Goal: Transaction & Acquisition: Book appointment/travel/reservation

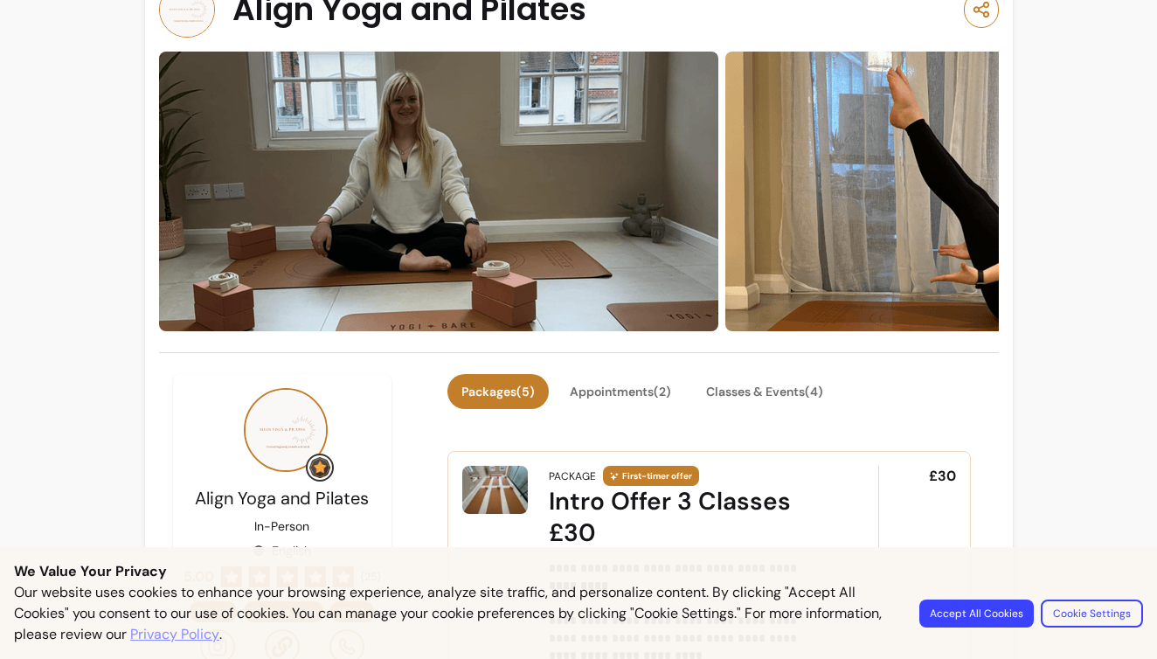
scroll to position [55, 0]
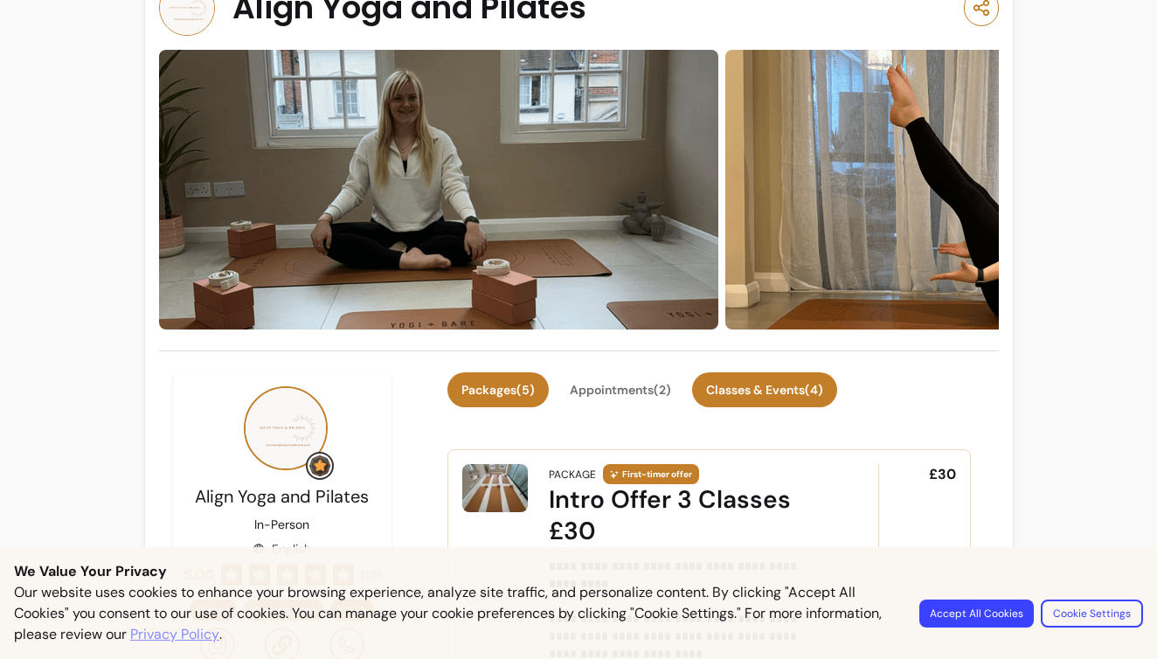
click at [780, 390] on button "Classes & Events ( 4 )" at bounding box center [764, 389] width 145 height 35
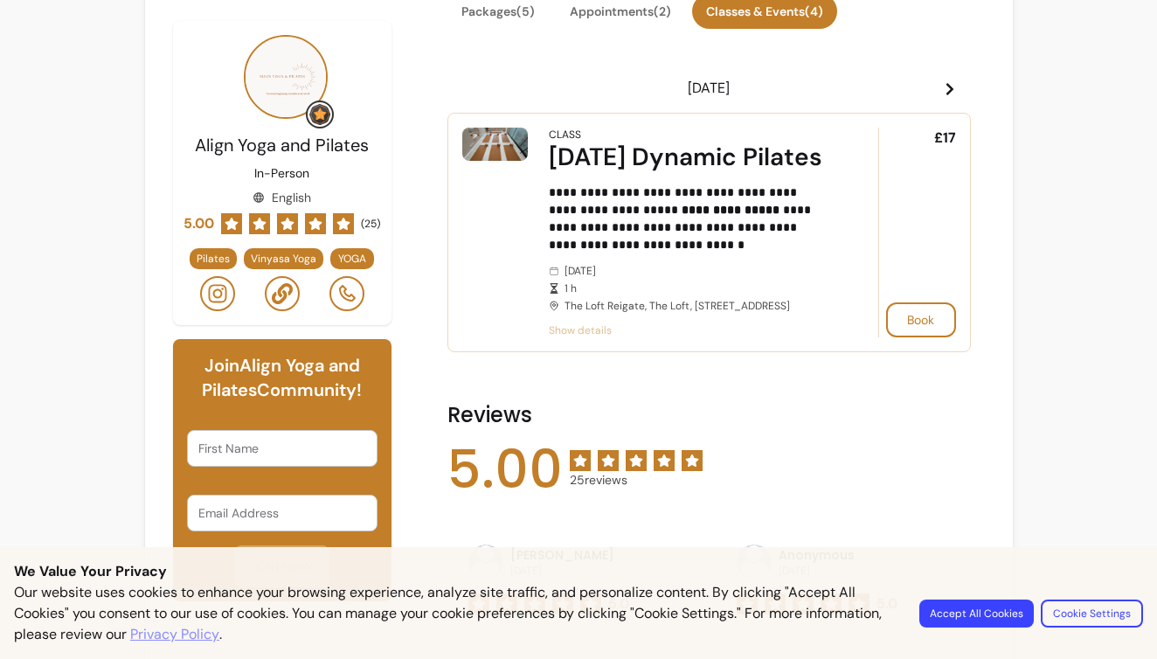
scroll to position [435, 0]
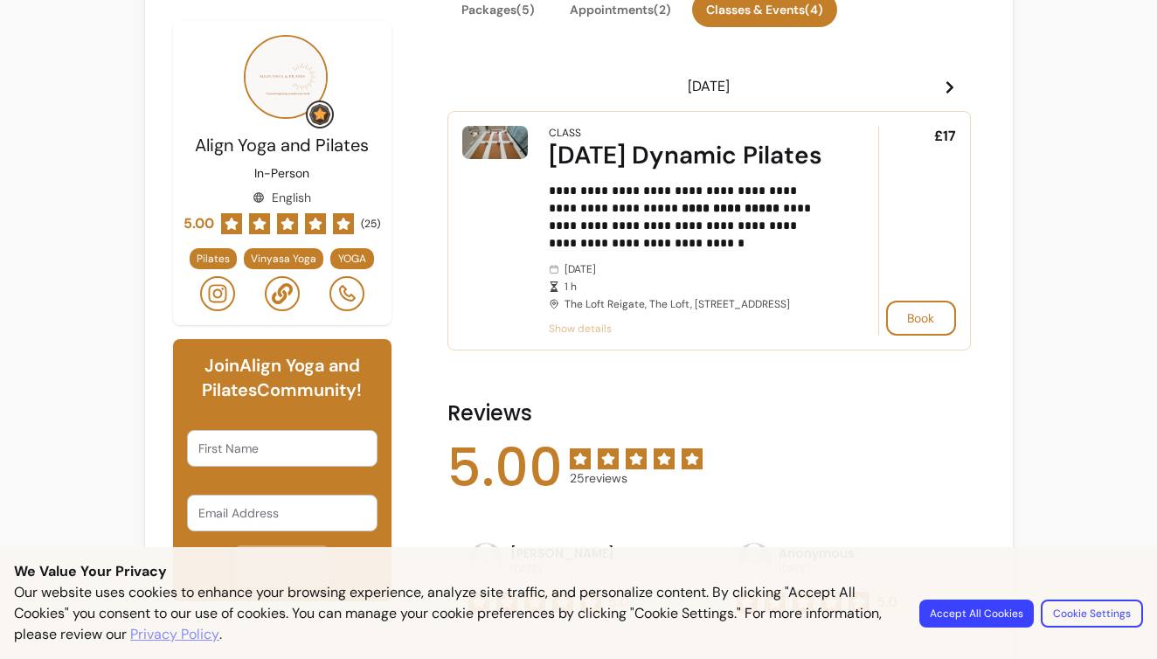
click at [586, 335] on span "Show details" at bounding box center [689, 329] width 280 height 14
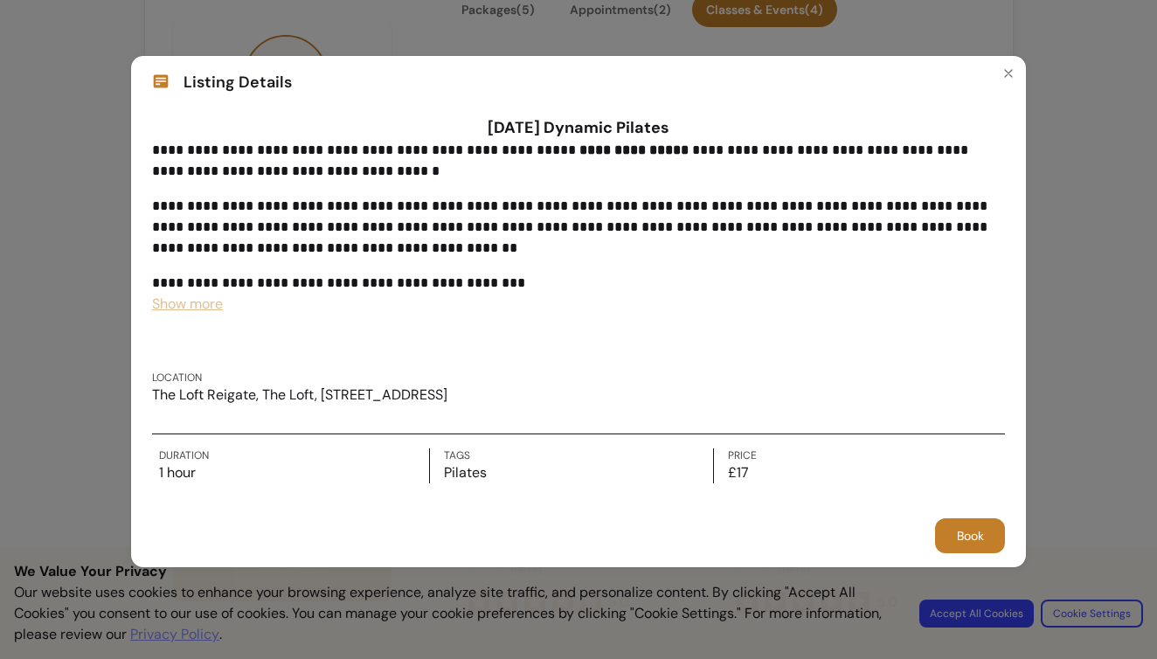
click at [117, 308] on div "**********" at bounding box center [578, 329] width 1157 height 659
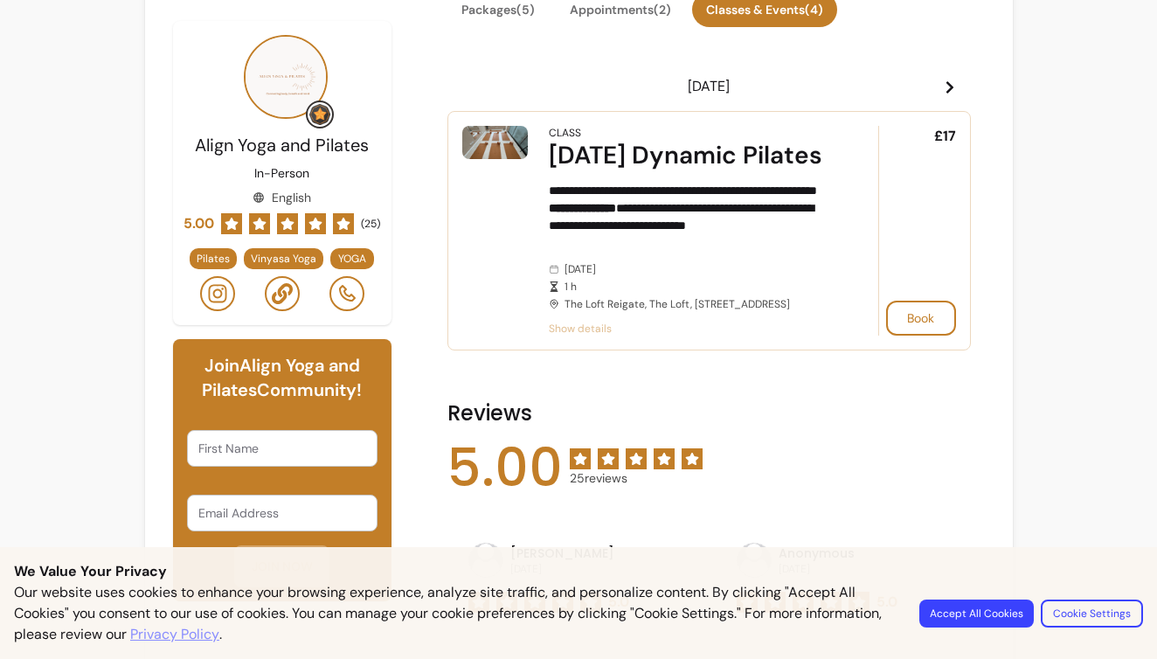
click at [571, 335] on span "Show details" at bounding box center [689, 329] width 280 height 14
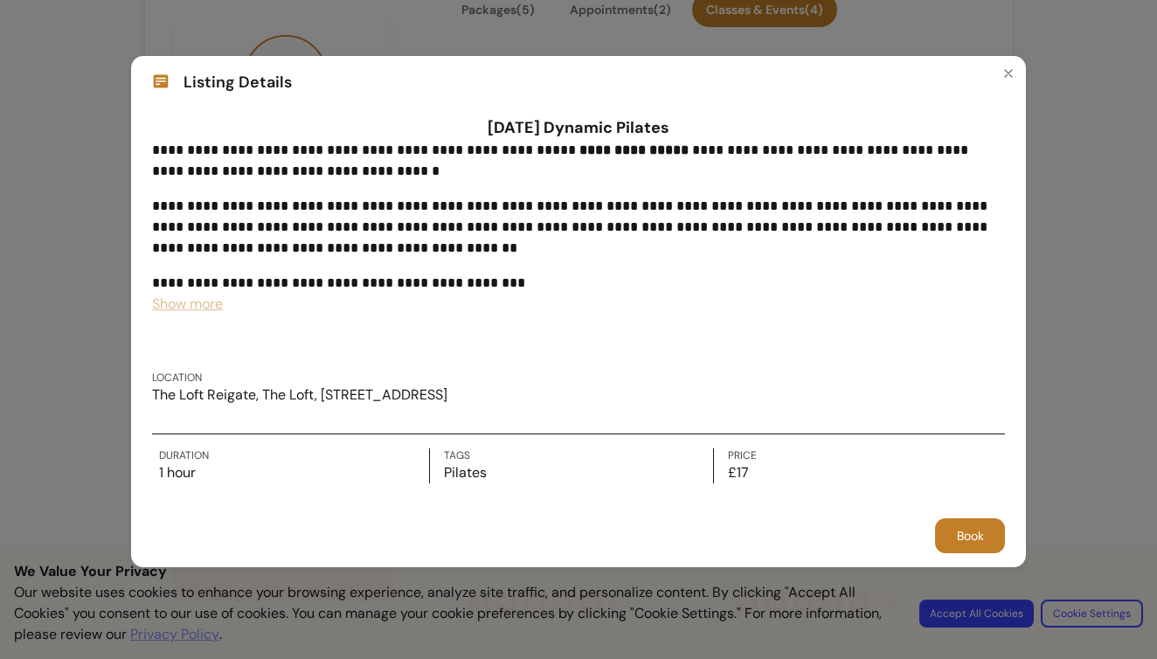
click at [209, 308] on span "Show more" at bounding box center [187, 303] width 71 height 18
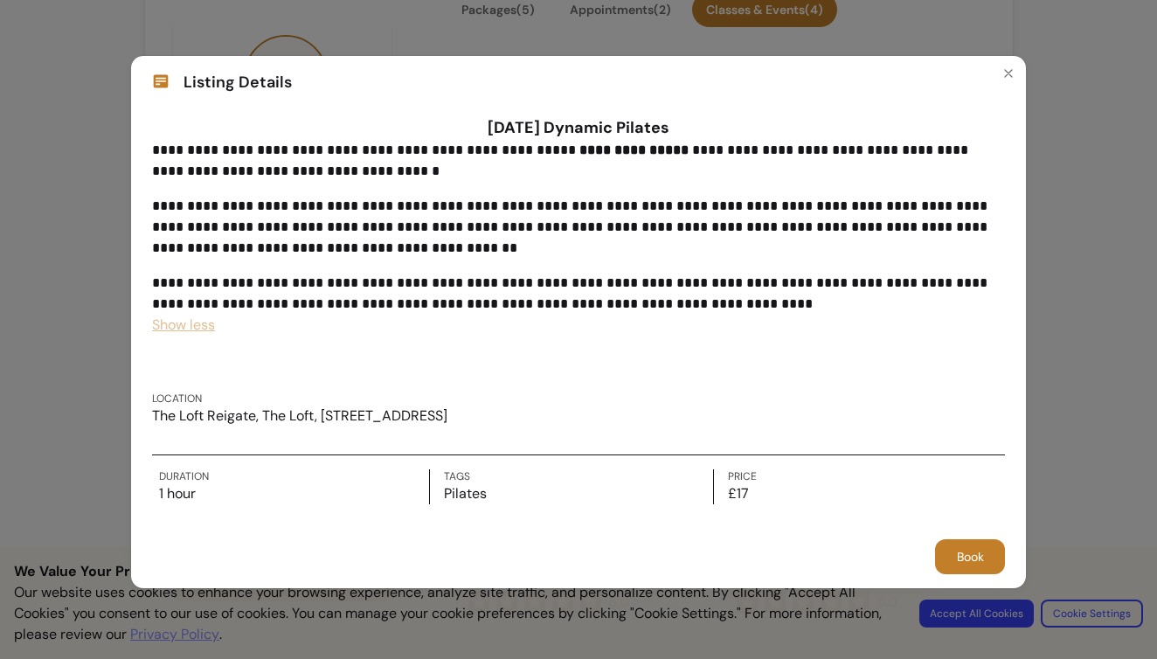
click at [45, 263] on div "**********" at bounding box center [578, 329] width 1157 height 659
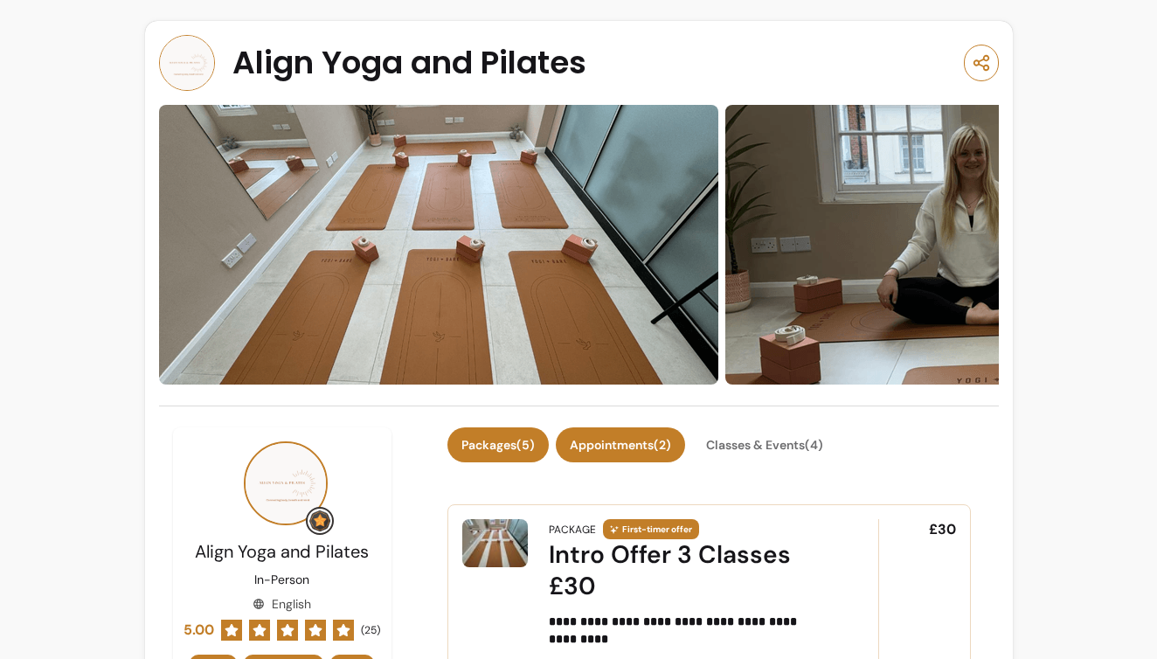
click at [631, 448] on button "Appointments ( 2 )" at bounding box center [620, 444] width 129 height 35
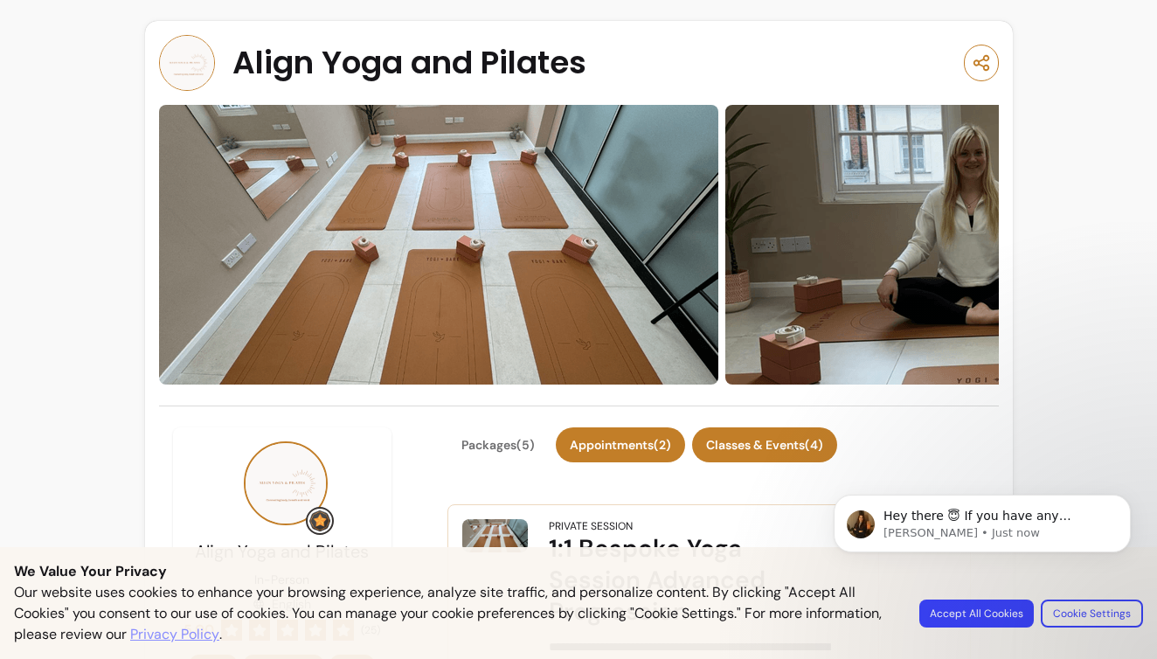
click at [735, 439] on button "Classes & Events ( 4 )" at bounding box center [764, 444] width 145 height 35
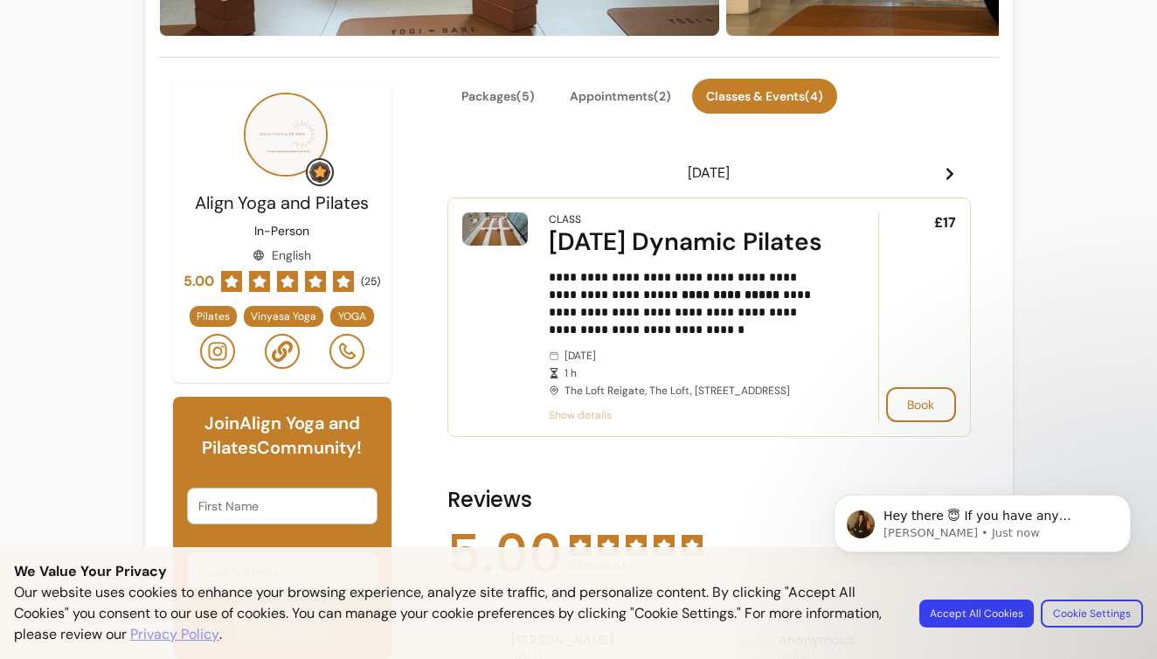
scroll to position [349, 0]
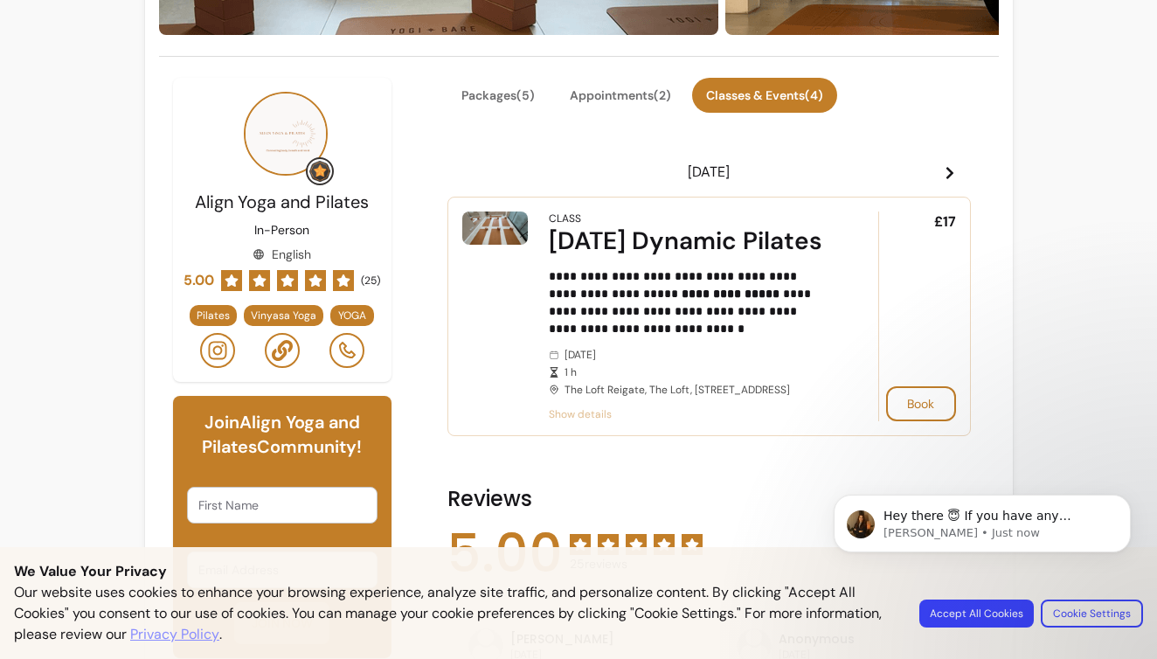
click at [579, 421] on span "Show details" at bounding box center [689, 414] width 280 height 14
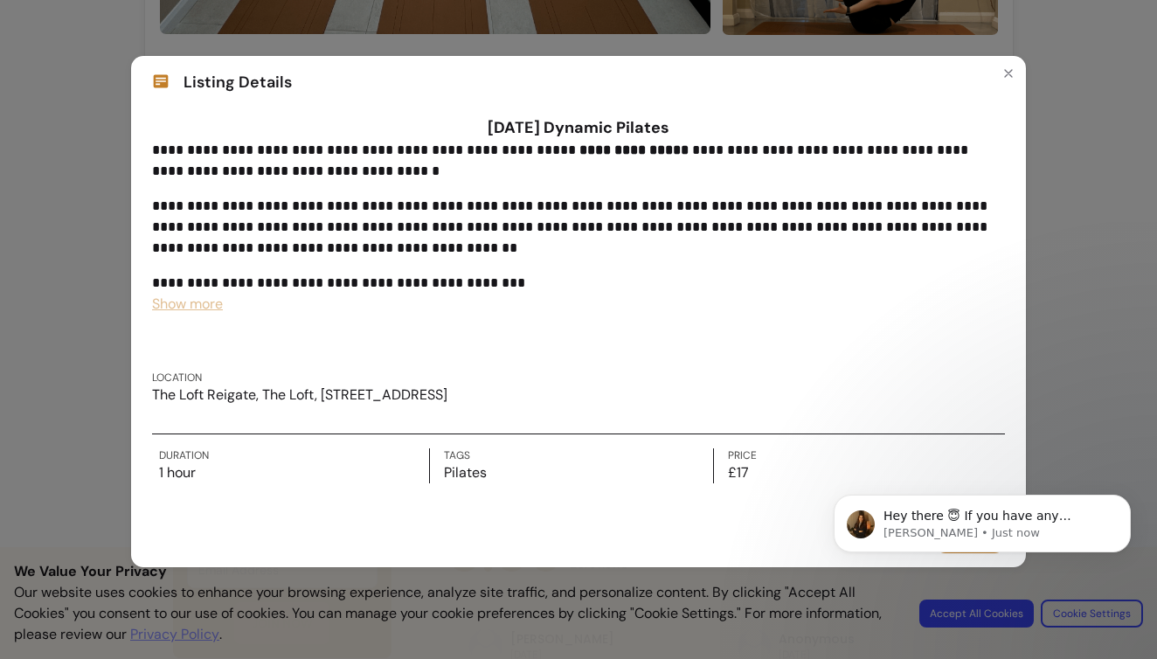
click at [1145, 170] on div "**********" at bounding box center [578, 329] width 1157 height 659
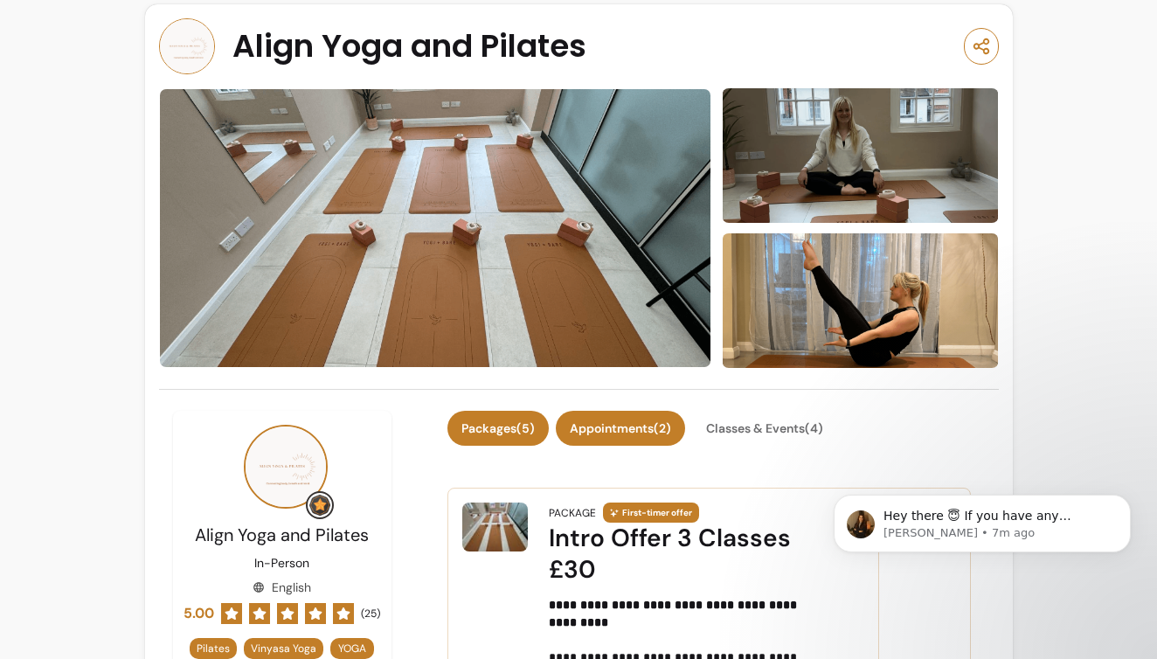
click at [625, 434] on button "Appointments ( 2 )" at bounding box center [620, 428] width 129 height 35
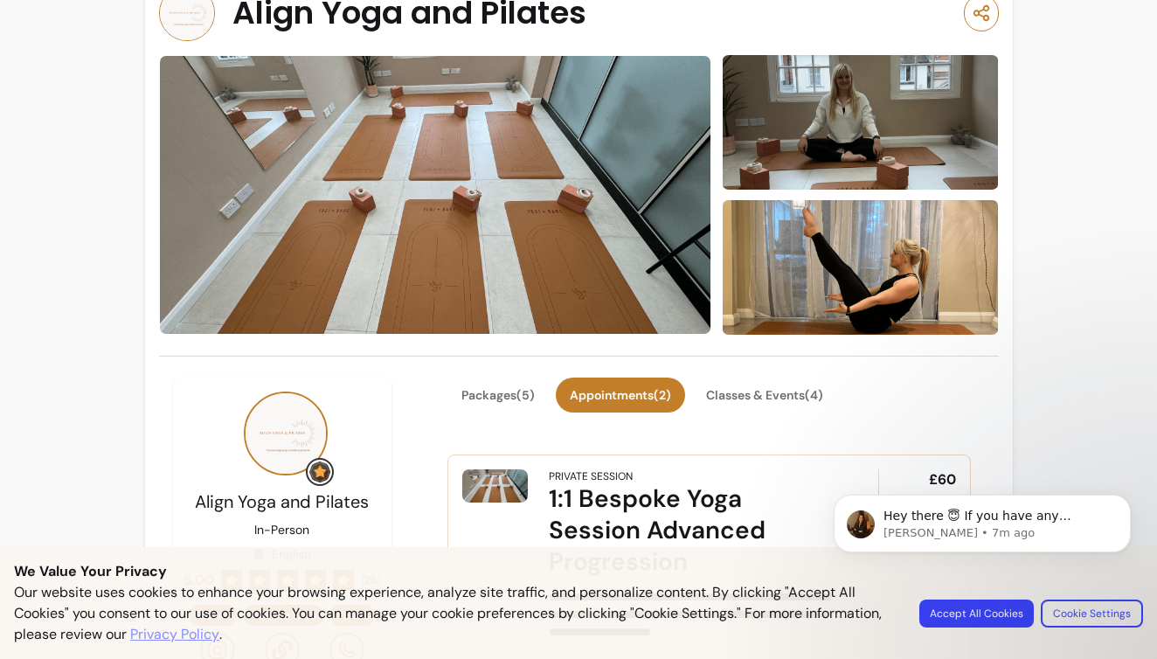
scroll to position [24, 0]
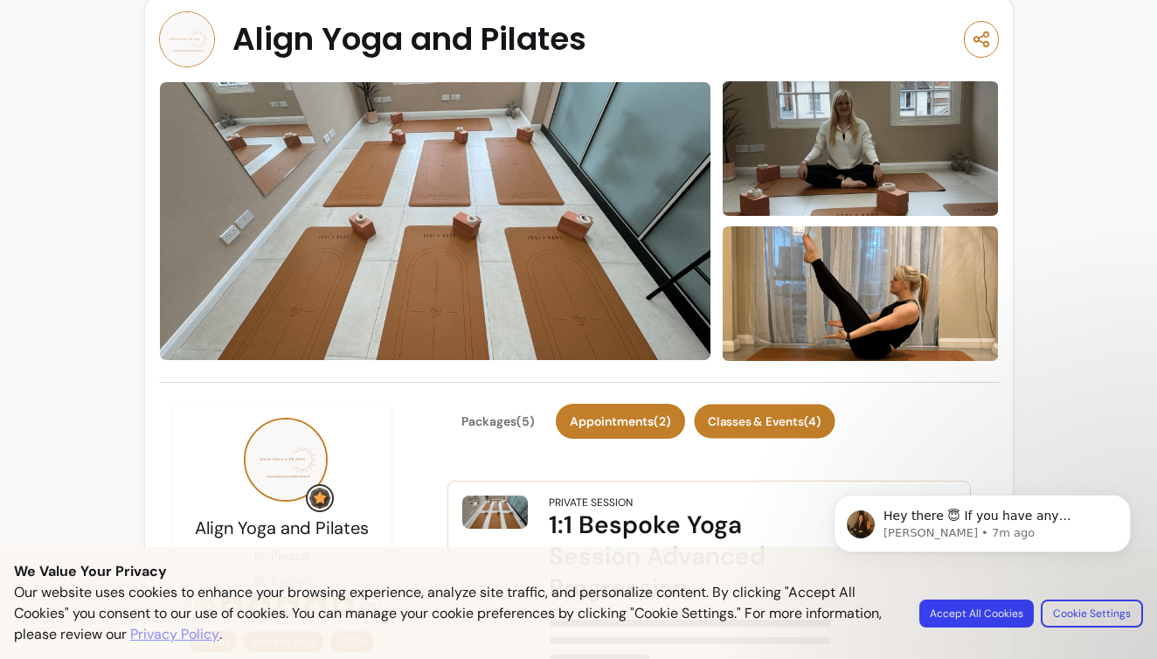
click at [755, 428] on button "Classes & Events ( 4 )" at bounding box center [764, 421] width 141 height 34
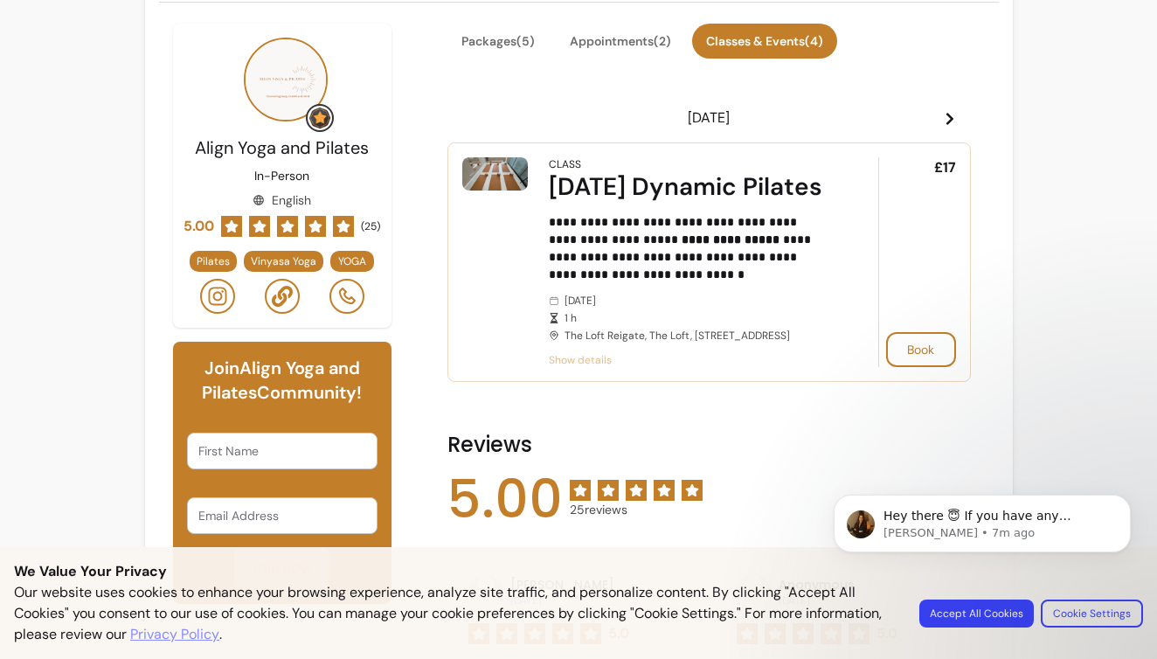
scroll to position [404, 0]
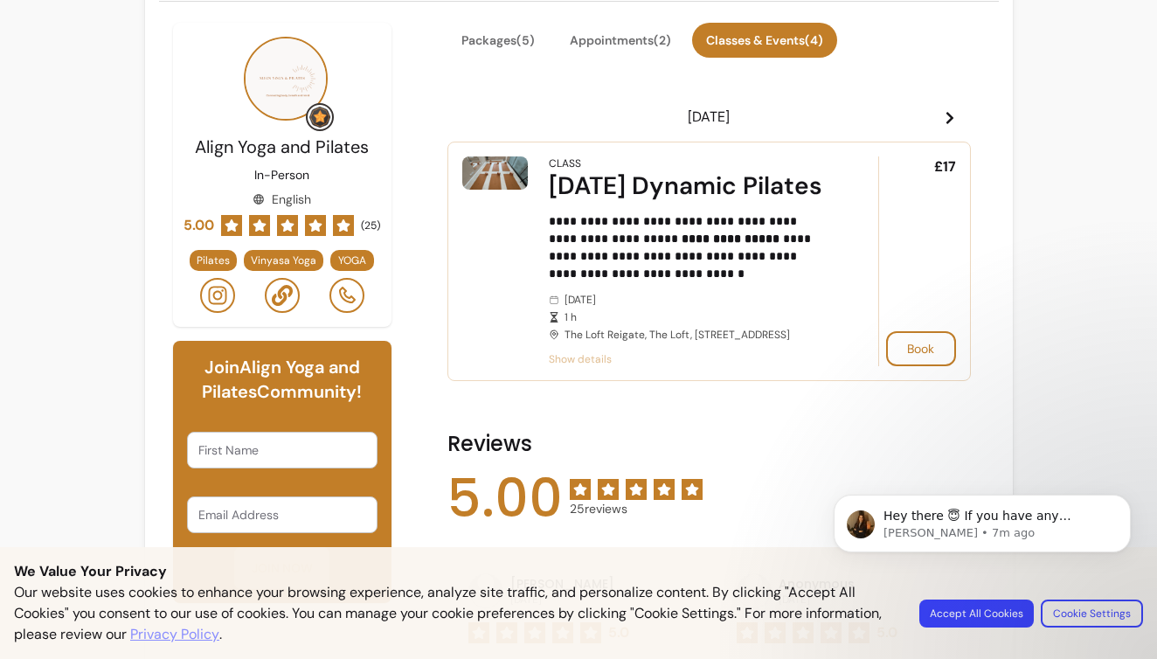
click at [594, 366] on span "Show details" at bounding box center [689, 359] width 280 height 14
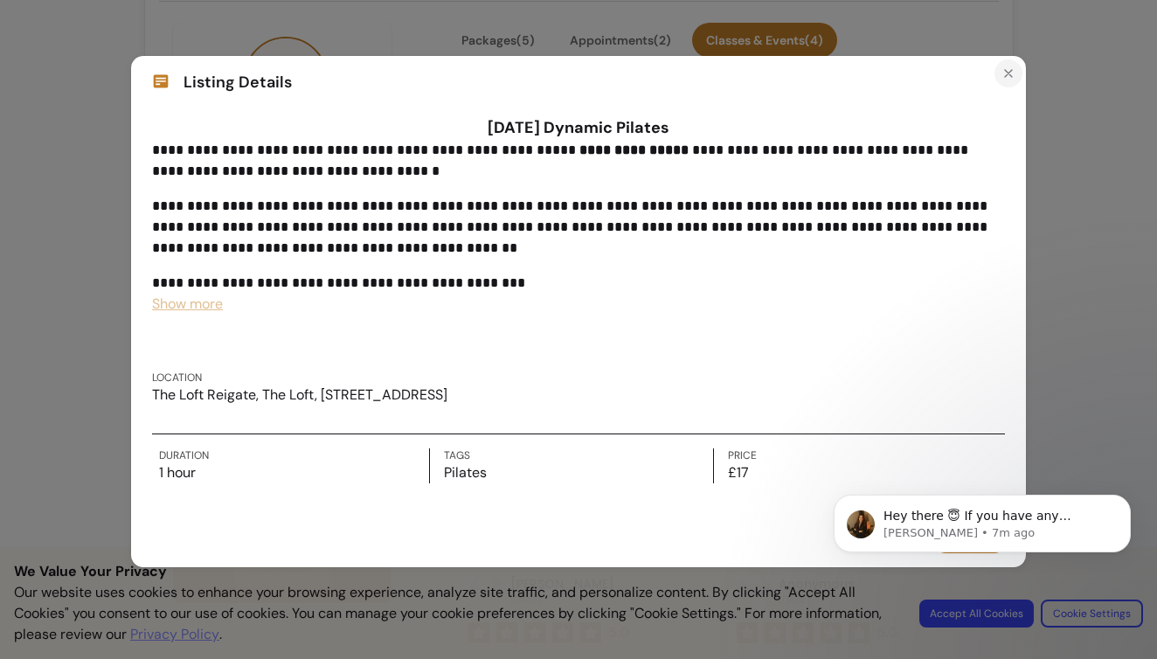
click at [1011, 82] on button "Close" at bounding box center [1008, 73] width 28 height 28
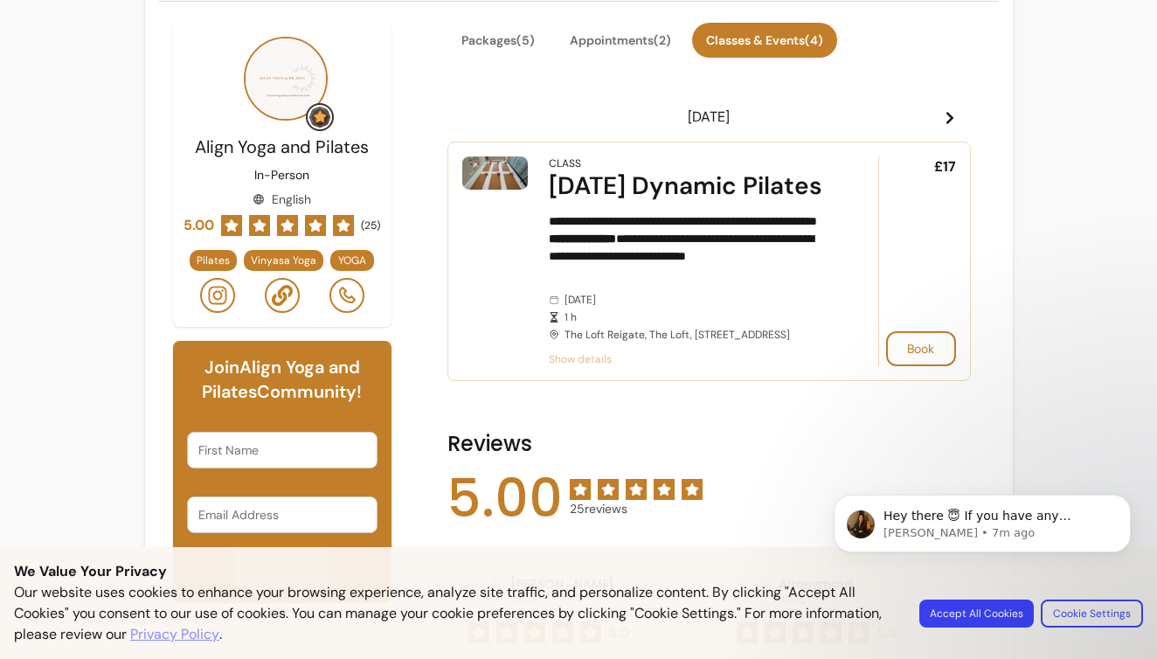
click at [568, 366] on span "Show details" at bounding box center [689, 359] width 280 height 14
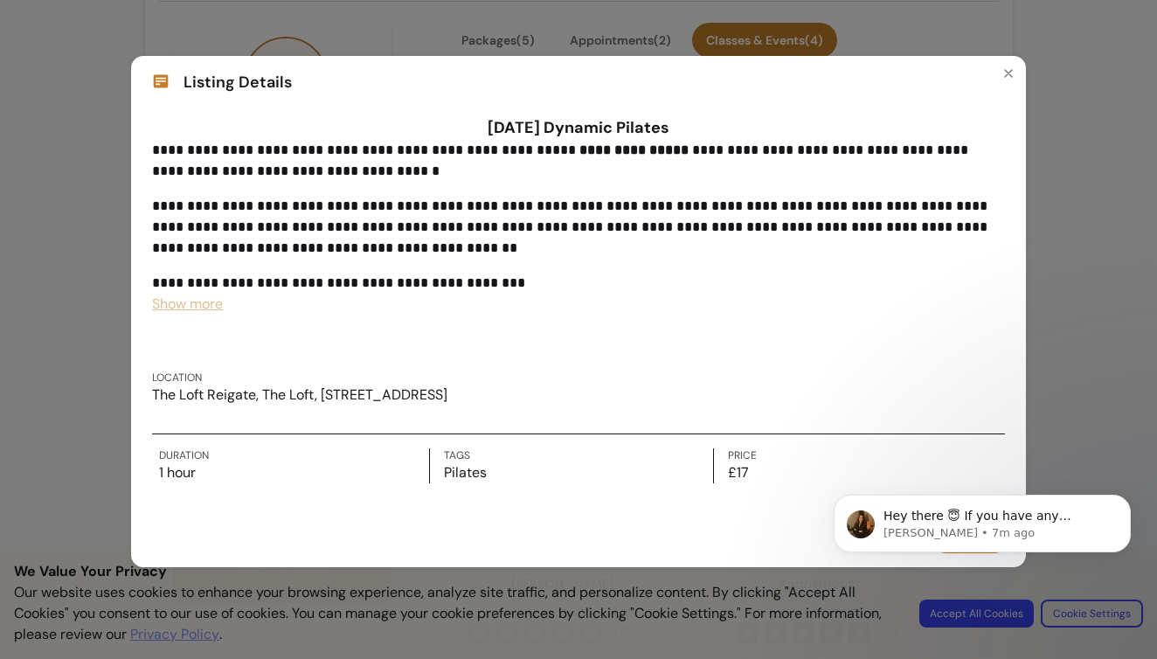
click at [165, 80] on icon at bounding box center [161, 81] width 15 height 13
click at [225, 79] on span "Listing Details" at bounding box center [237, 82] width 108 height 24
click at [58, 124] on div "**********" at bounding box center [578, 329] width 1157 height 659
